Goal: Go to known website: Access a specific website the user already knows

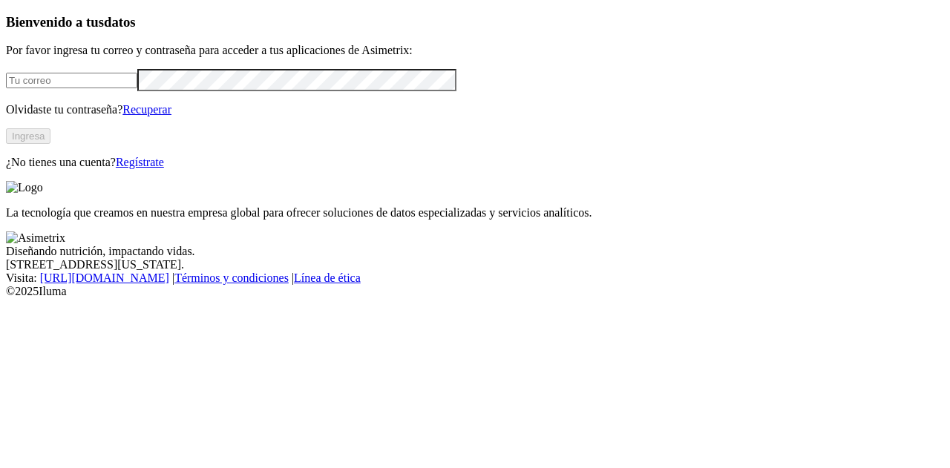
type input "[PERSON_NAME][EMAIL_ADDRESS][PERSON_NAME][DOMAIN_NAME]"
click at [50, 144] on button "Ingresa" at bounding box center [28, 136] width 45 height 16
